Goal: Go to known website: Go to known website

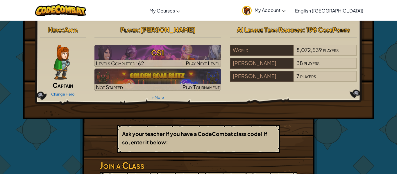
click at [288, 7] on link "My Account" at bounding box center [263, 10] width 49 height 18
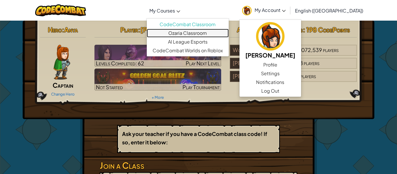
click at [202, 33] on link "Ozaria Classroom" at bounding box center [188, 33] width 82 height 9
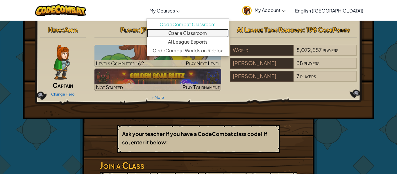
click at [202, 36] on link "Ozaria Classroom" at bounding box center [188, 33] width 82 height 9
